Goal: Task Accomplishment & Management: Complete application form

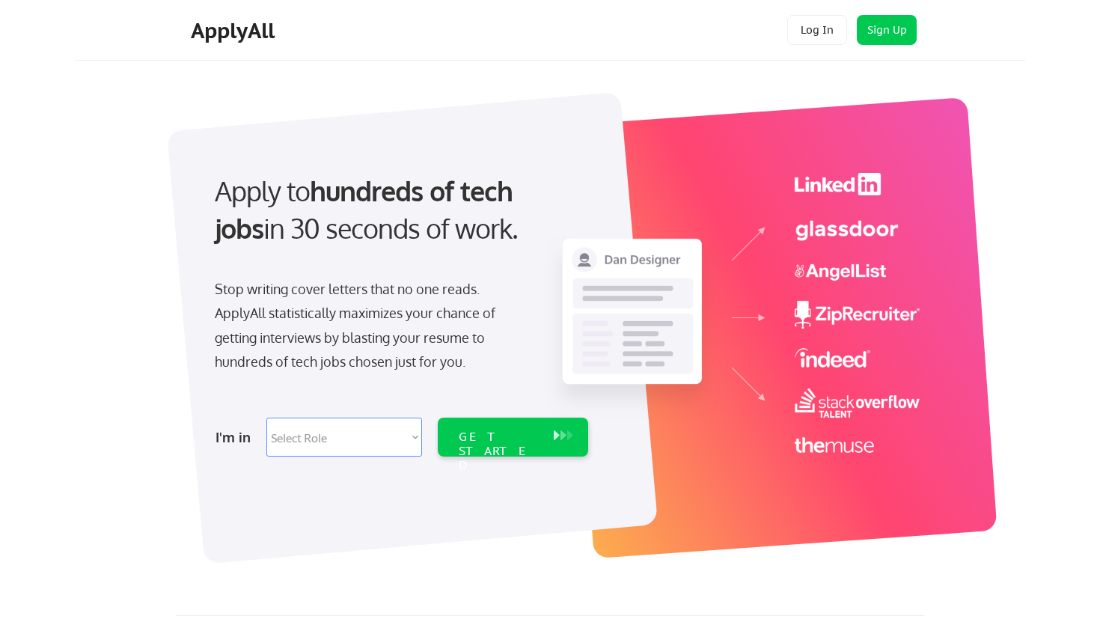
click at [360, 437] on select "Select Role Software Engineering Product Management Customer Success Sales UI/U…" at bounding box center [344, 437] width 156 height 39
select select ""engineering""
click at [266, 418] on select "Select Role Software Engineering Product Management Customer Success Sales UI/U…" at bounding box center [344, 437] width 156 height 39
select select ""engineering""
click at [499, 441] on div "GET STARTED" at bounding box center [499, 451] width 80 height 43
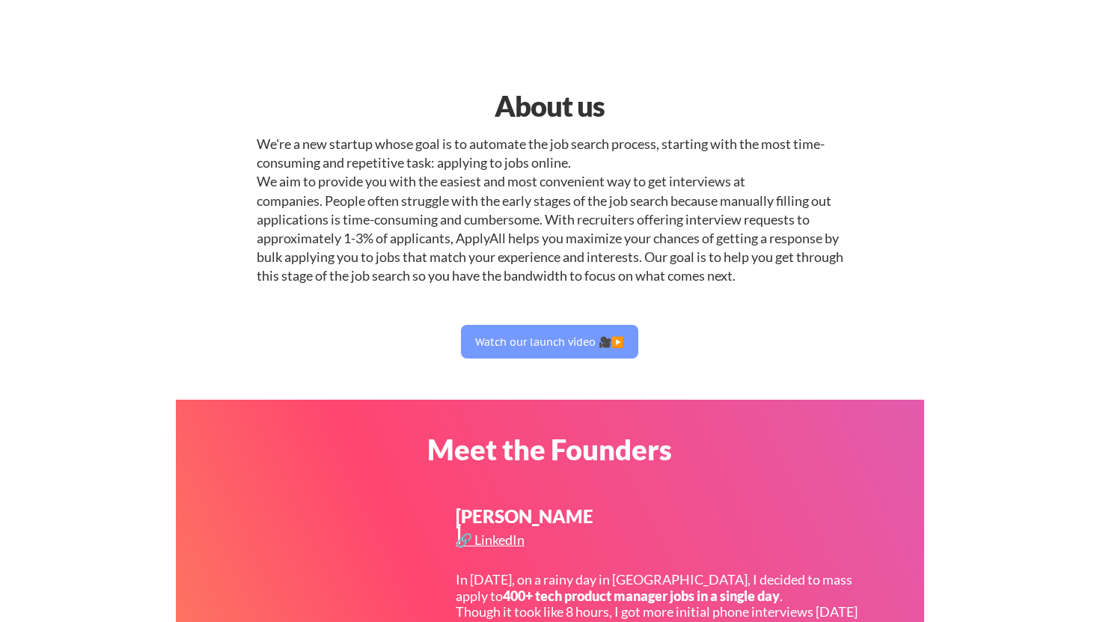
select select ""engineering""
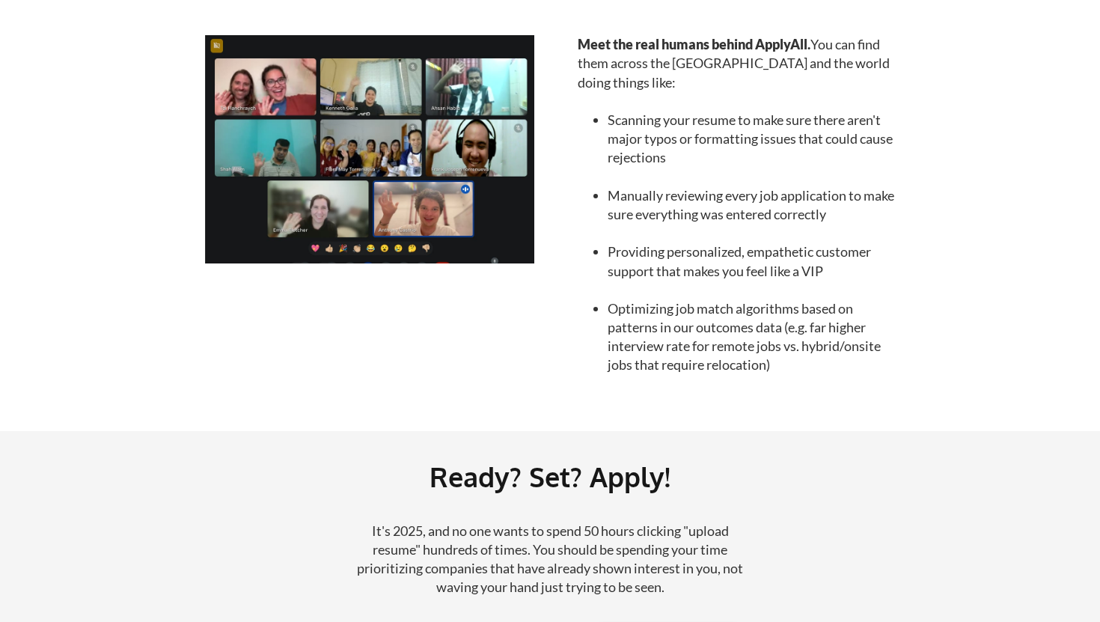
scroll to position [1183, 0]
